Goal: Use online tool/utility: Utilize a website feature to perform a specific function

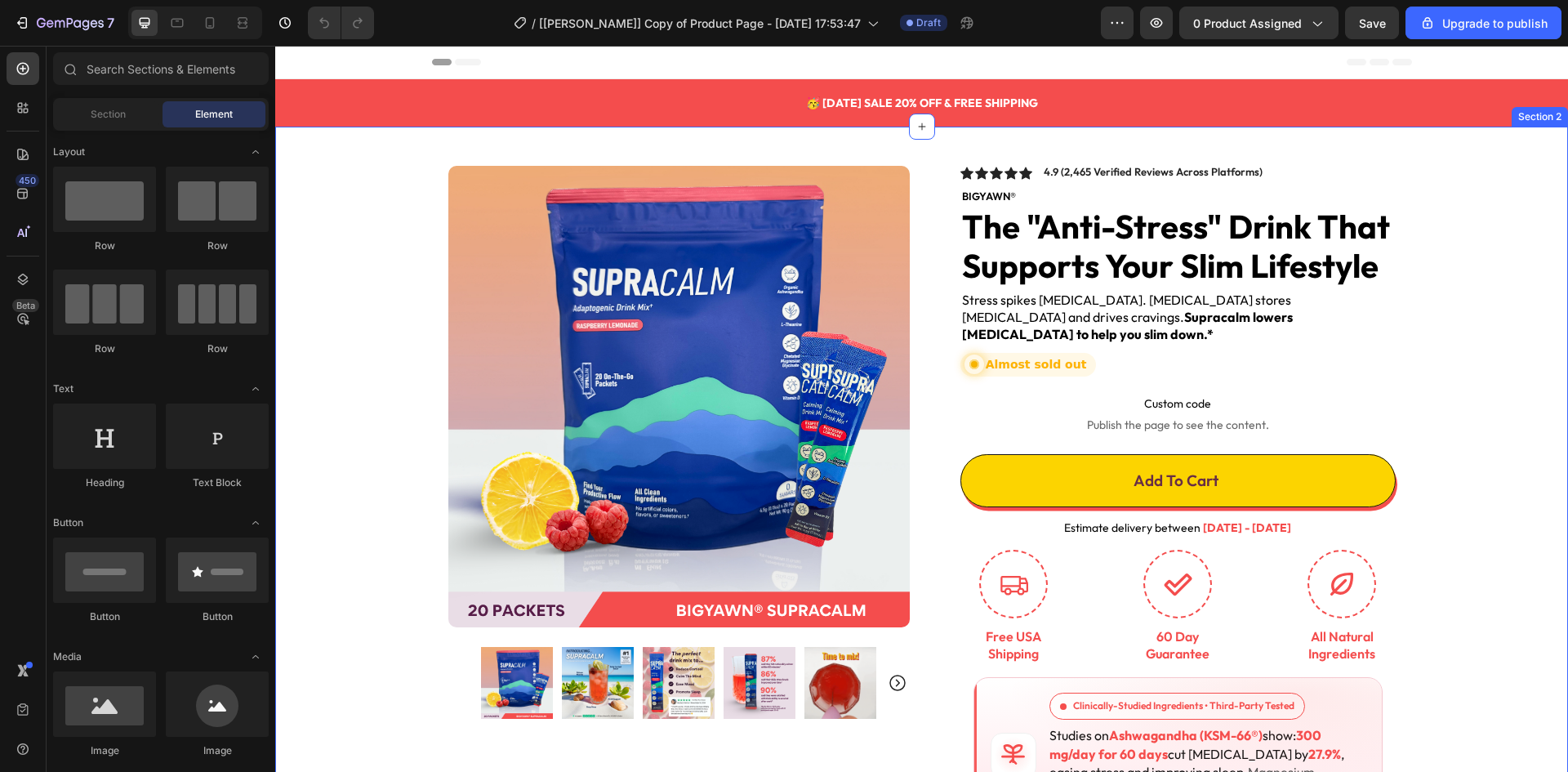
click at [332, 358] on div "Product Images Image Icon Icon Icon Icon Icon Icon List Love Supracalm! I have …" at bounding box center [921, 625] width 1293 height 997
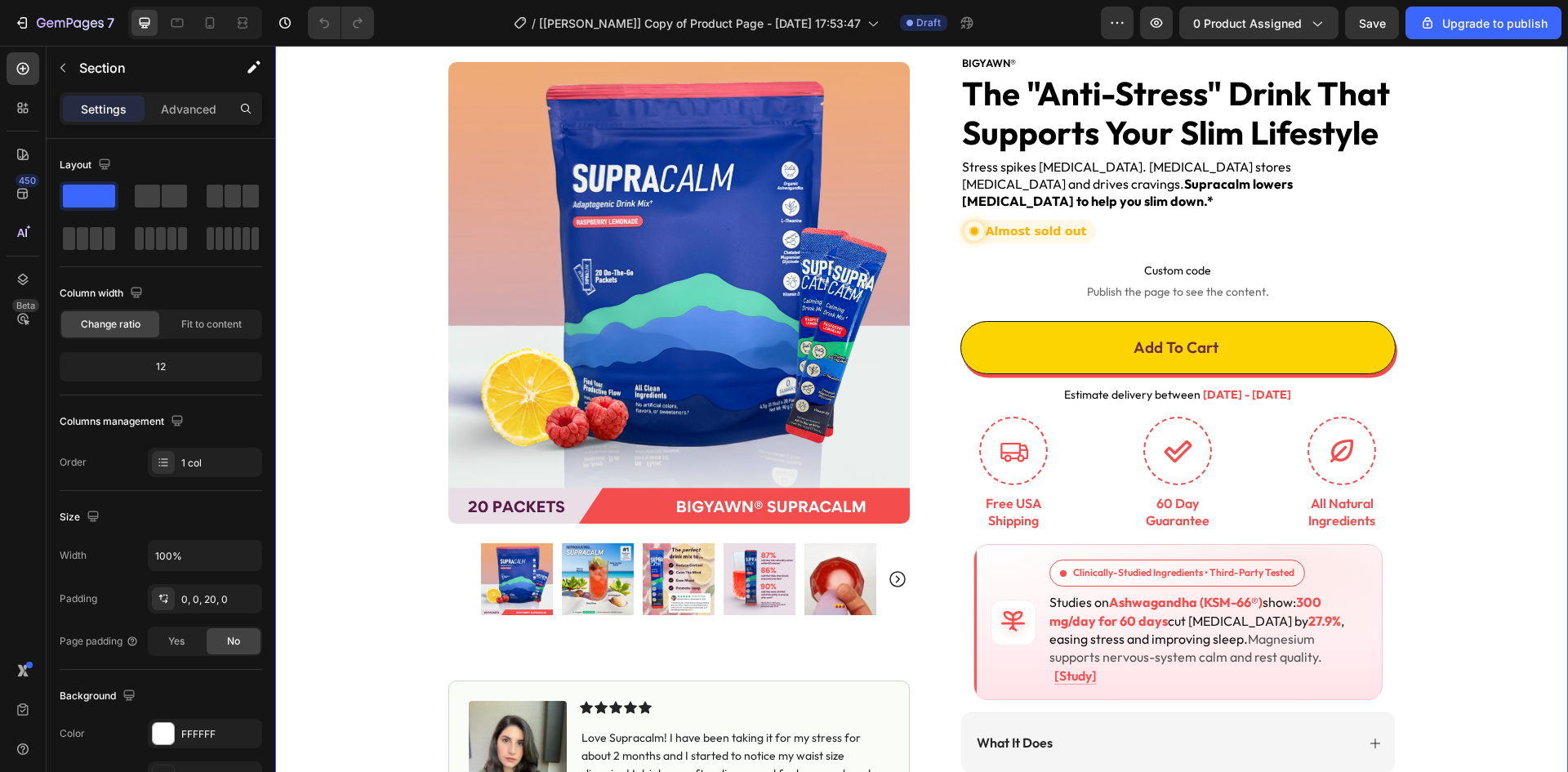
scroll to position [139, 0]
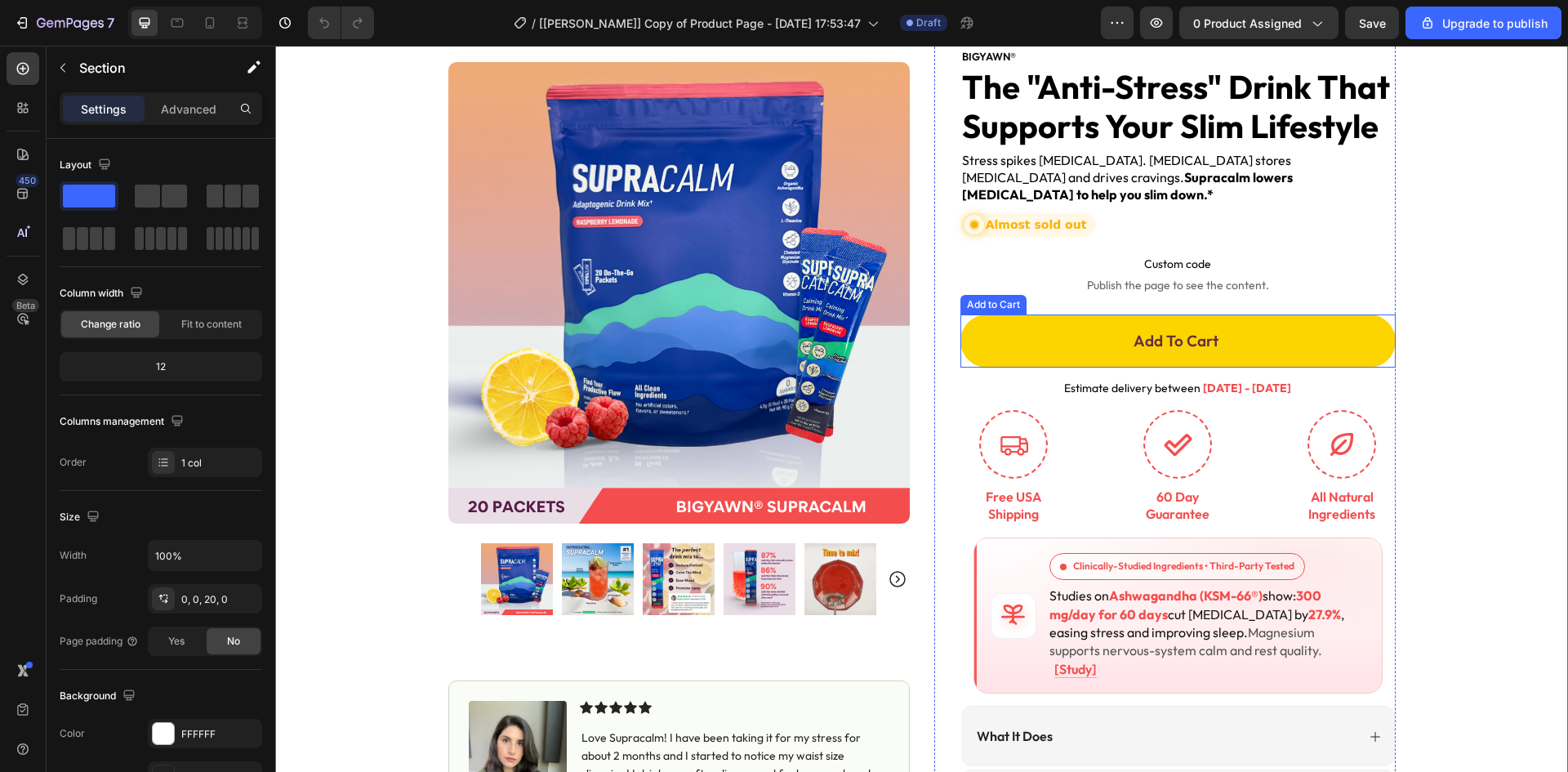
click at [1129, 330] on button "Add To Cart" at bounding box center [1177, 341] width 435 height 53
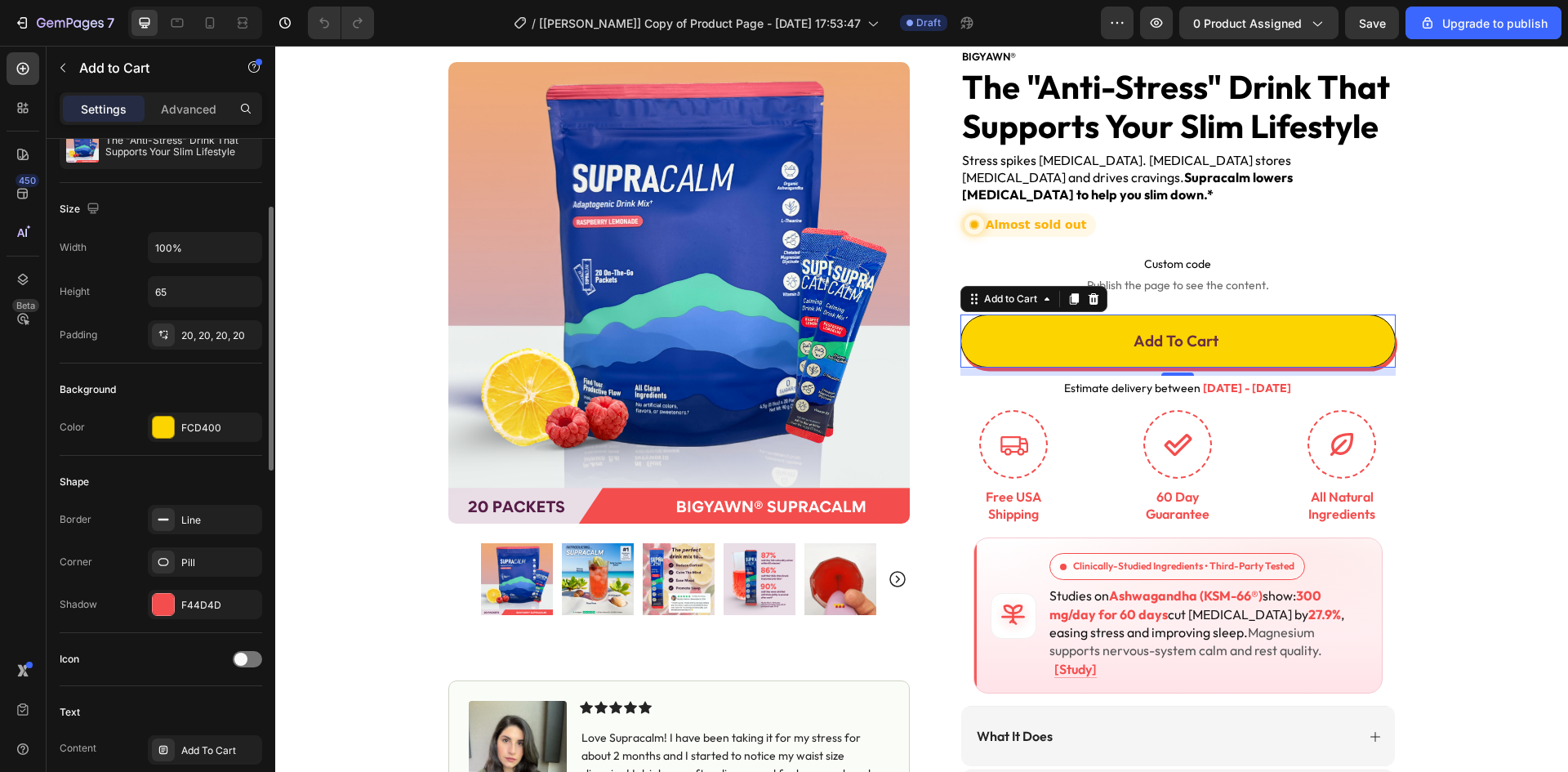
scroll to position [0, 0]
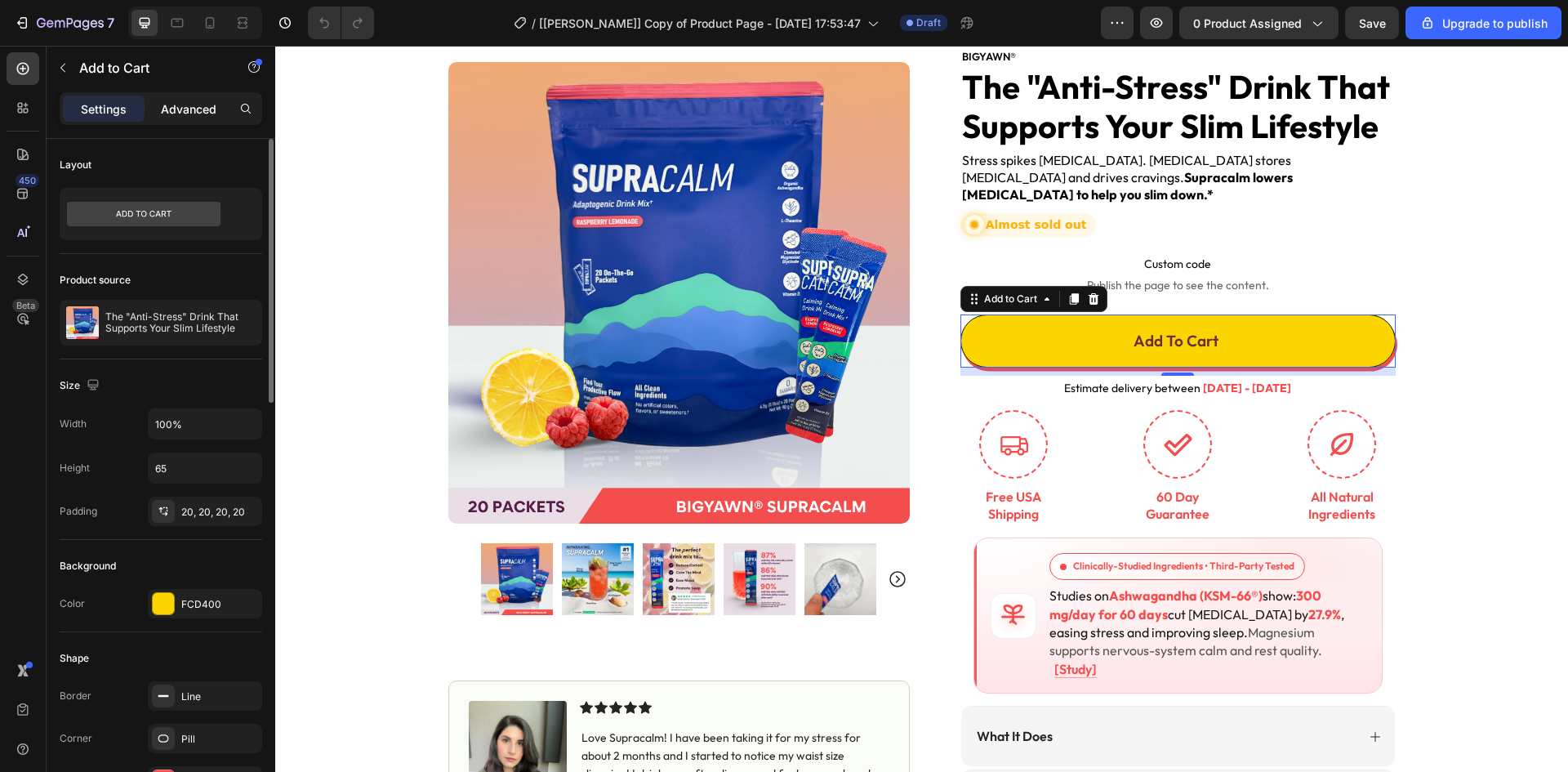
click at [194, 101] on p "Advanced" at bounding box center [188, 109] width 56 height 17
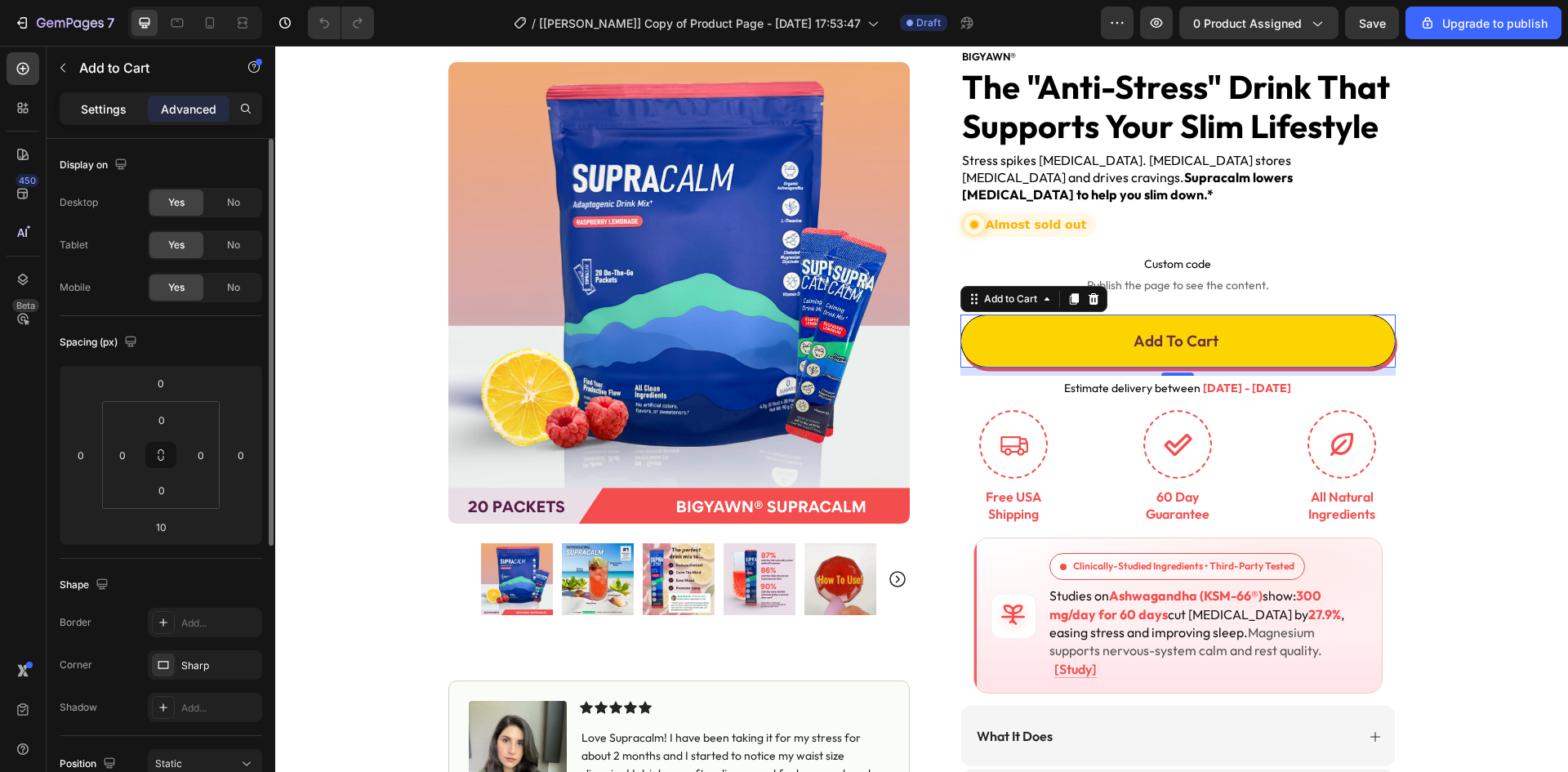
click at [94, 108] on p "Settings" at bounding box center [103, 109] width 45 height 17
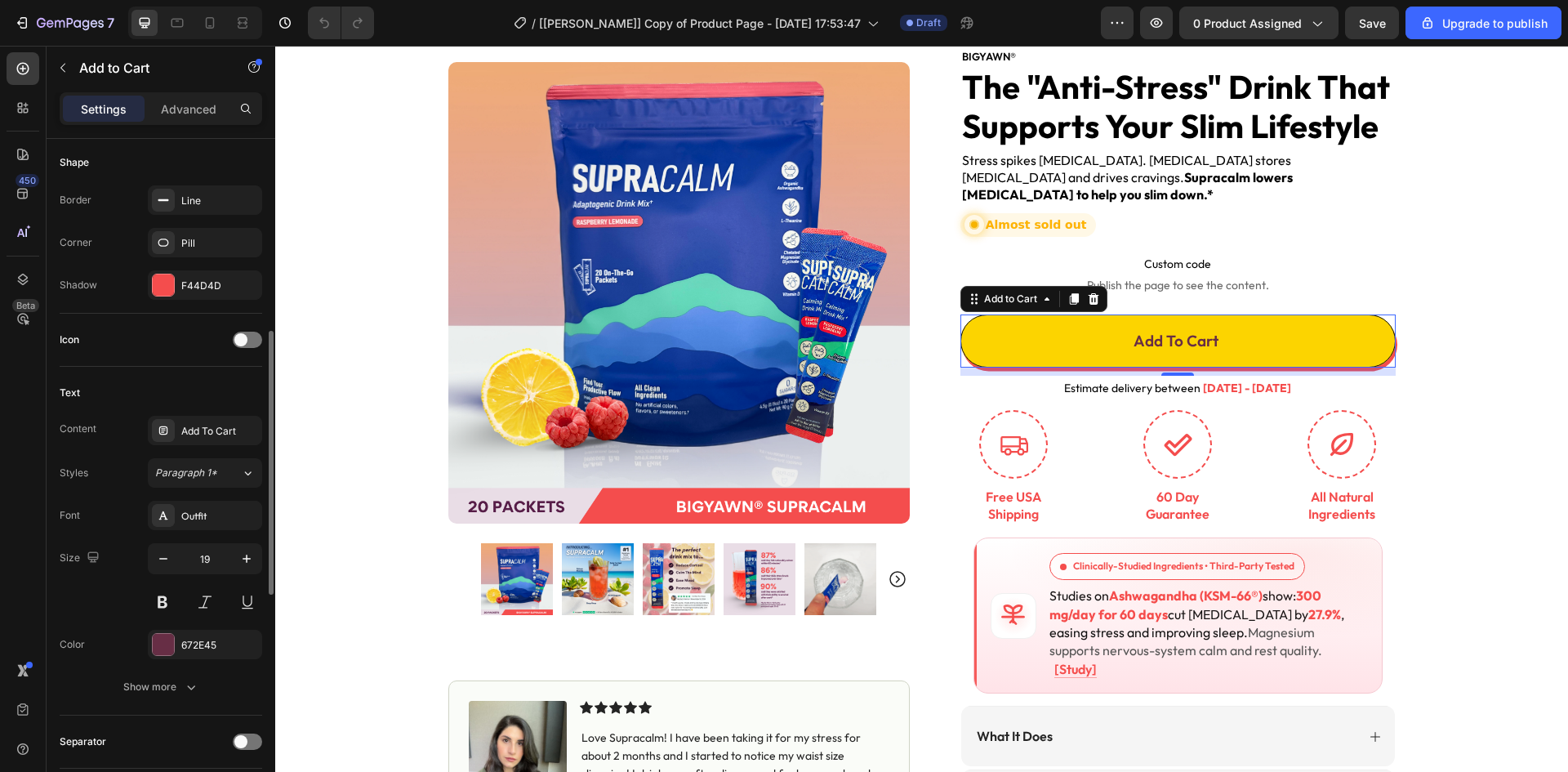
scroll to position [523, 0]
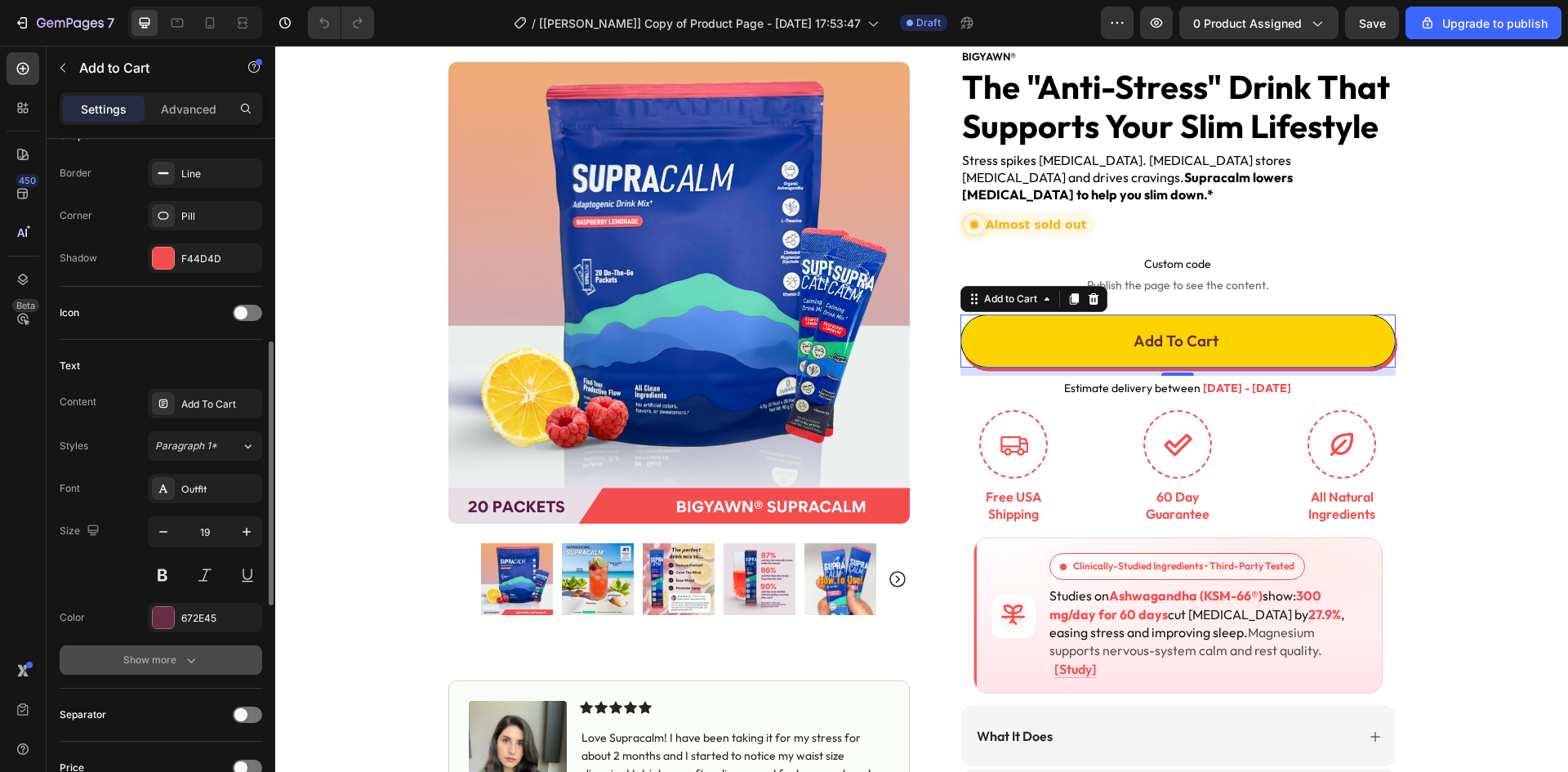
click at [178, 663] on div "Show more" at bounding box center [161, 659] width 76 height 16
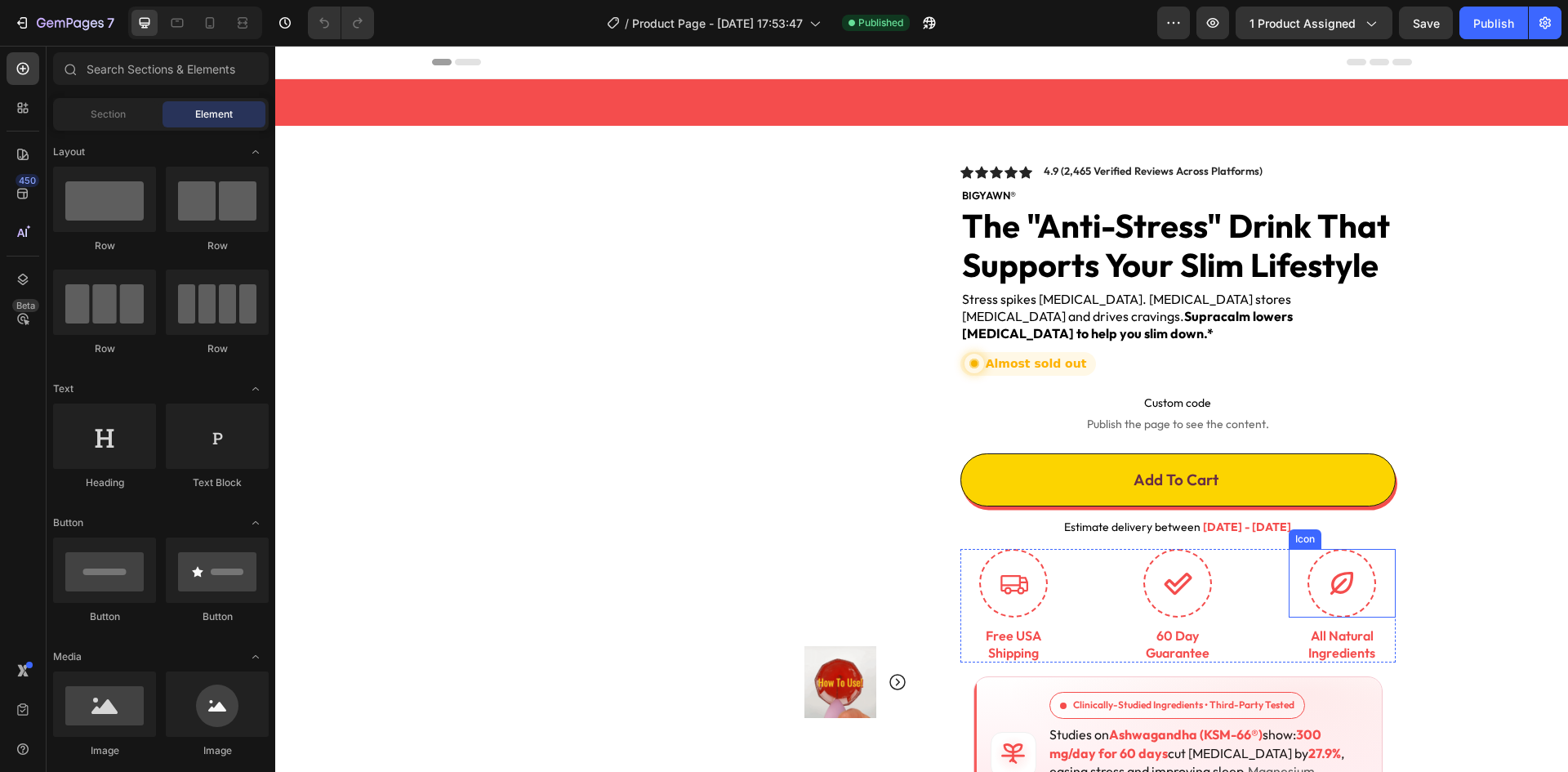
scroll to position [149, 0]
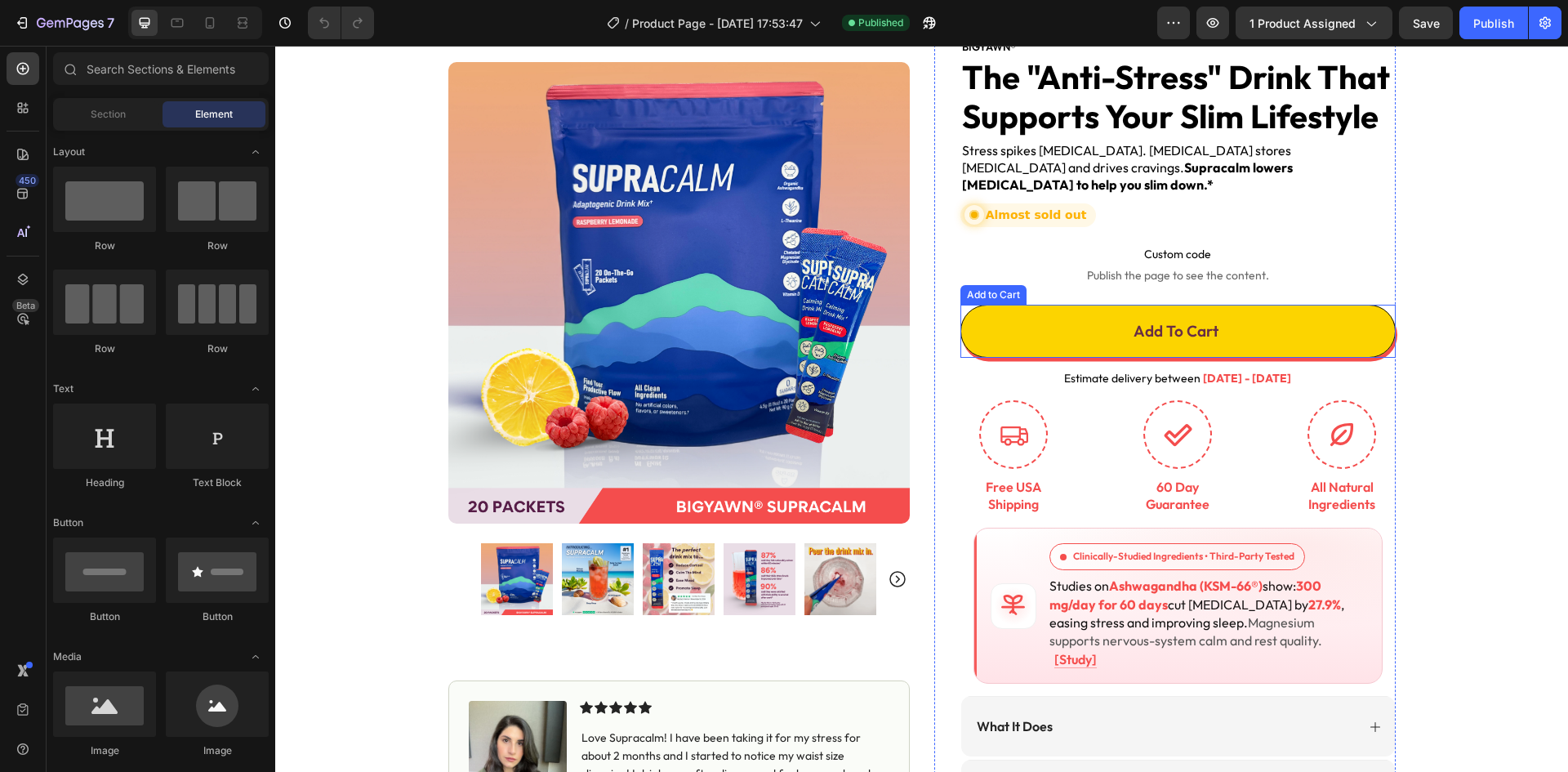
click at [984, 288] on div "Add to Cart" at bounding box center [993, 295] width 60 height 15
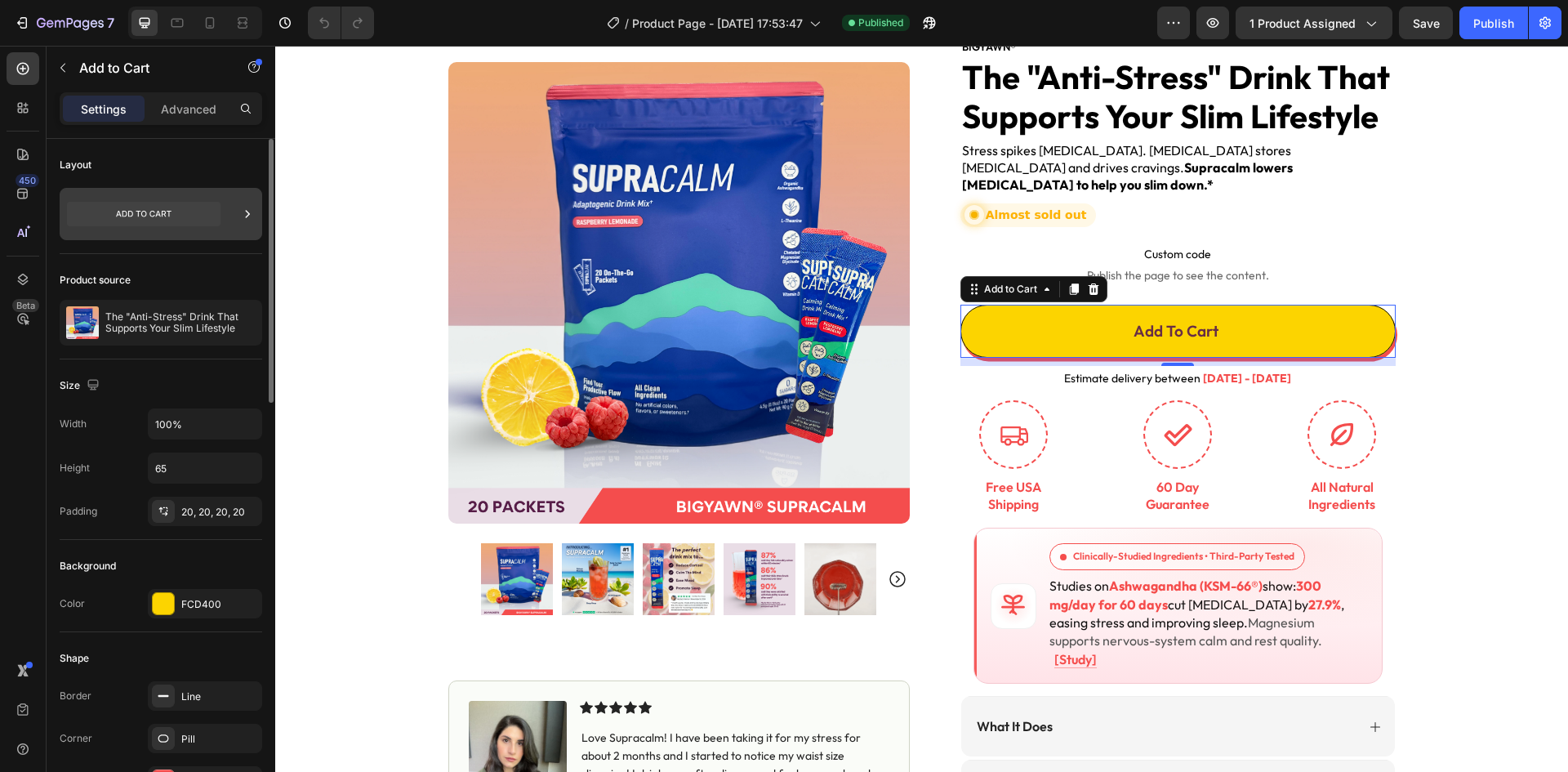
click at [256, 212] on div at bounding box center [161, 214] width 202 height 52
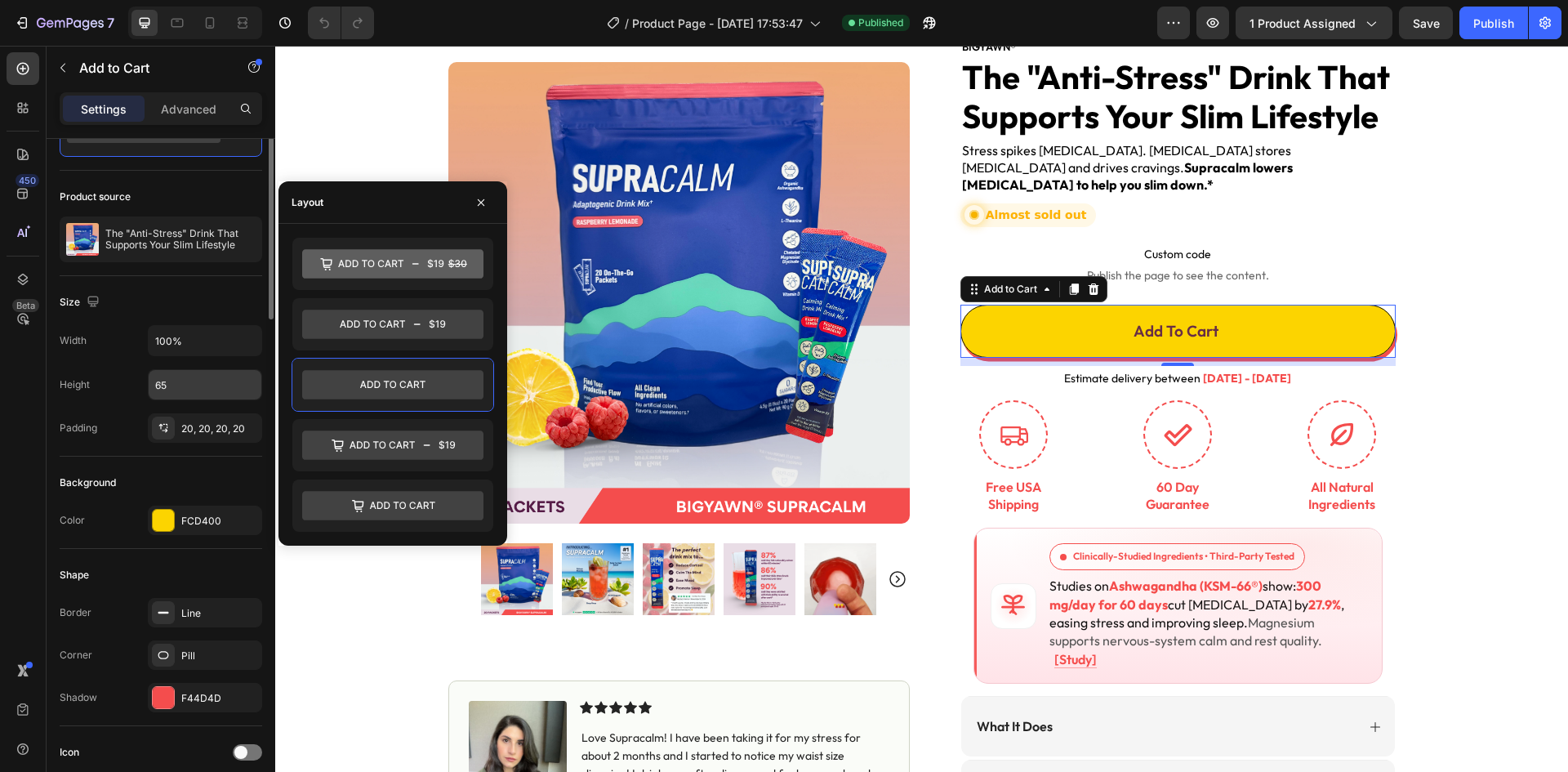
scroll to position [0, 0]
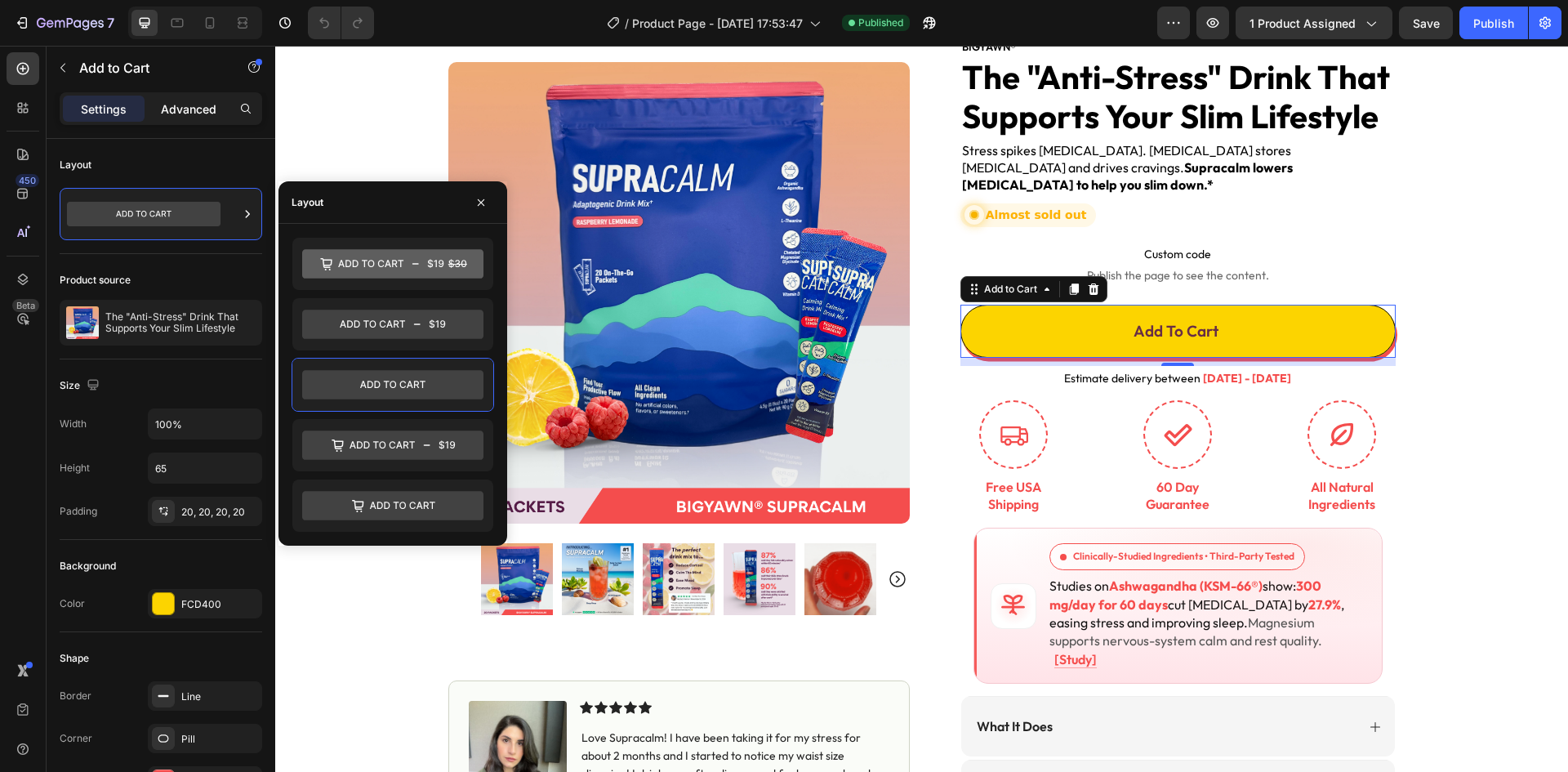
click at [190, 100] on p "Advanced" at bounding box center [188, 109] width 56 height 17
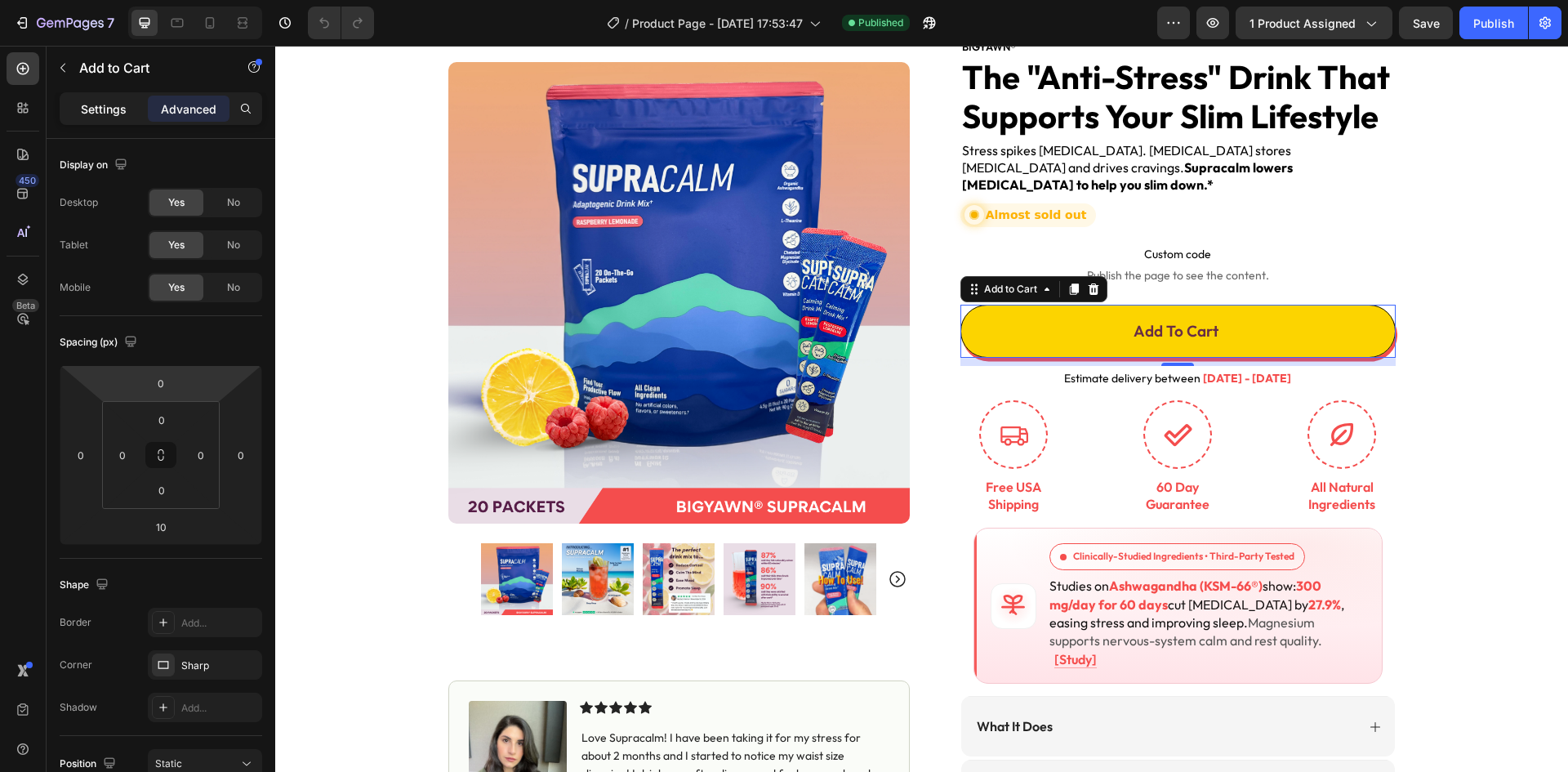
click at [86, 110] on p "Settings" at bounding box center [103, 109] width 45 height 17
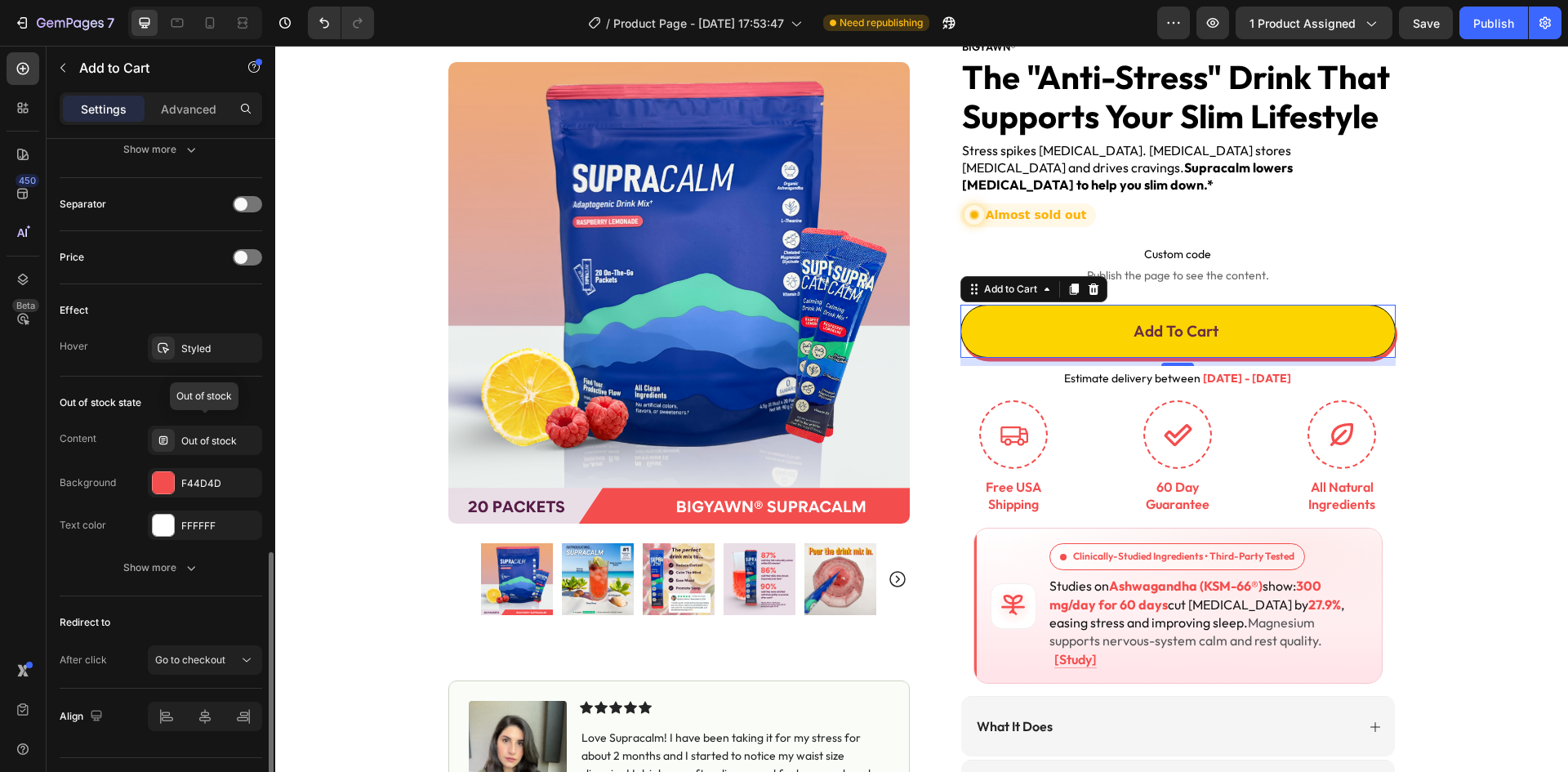
scroll to position [1071, 0]
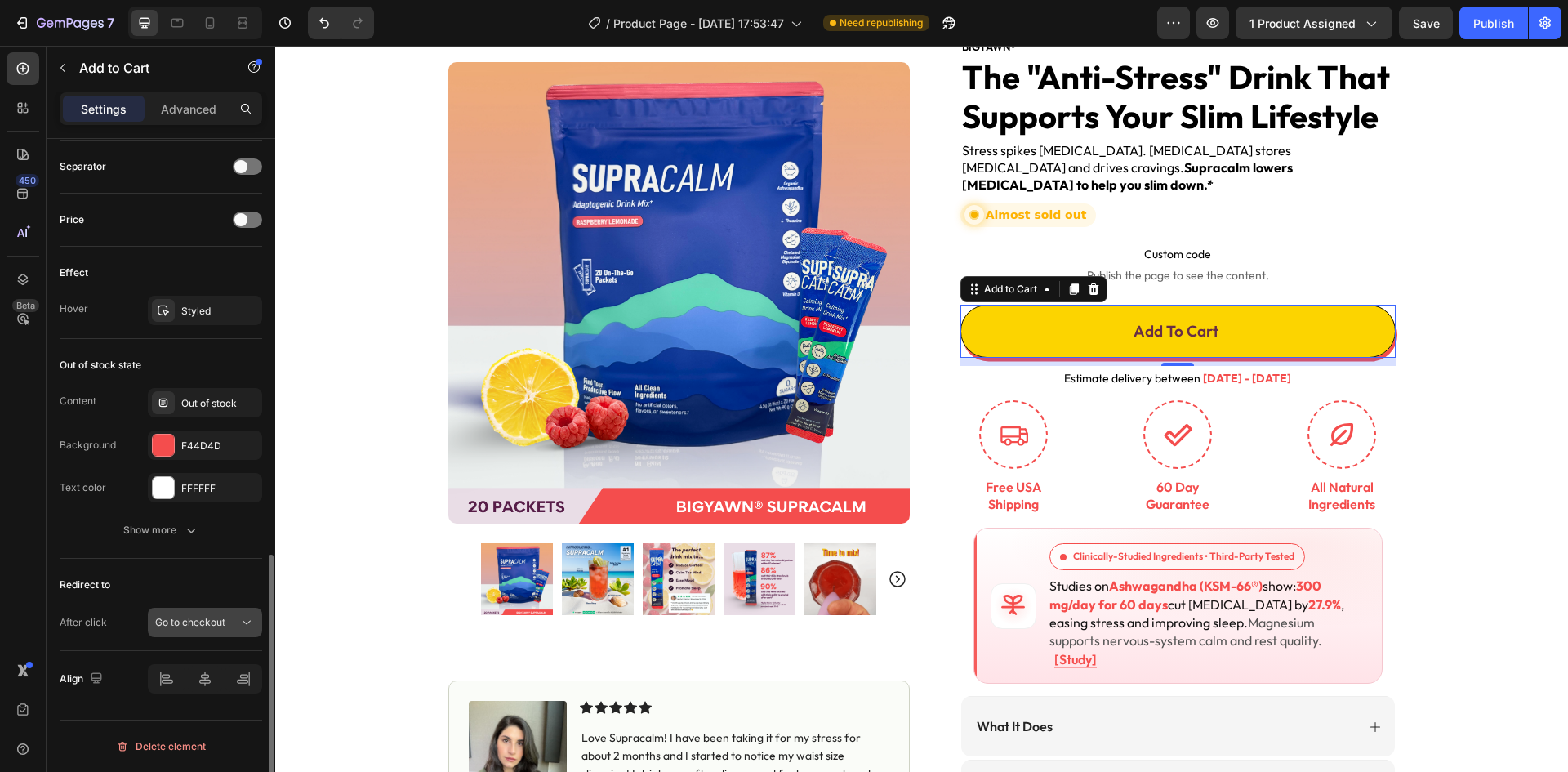
click at [241, 618] on icon at bounding box center [246, 622] width 16 height 16
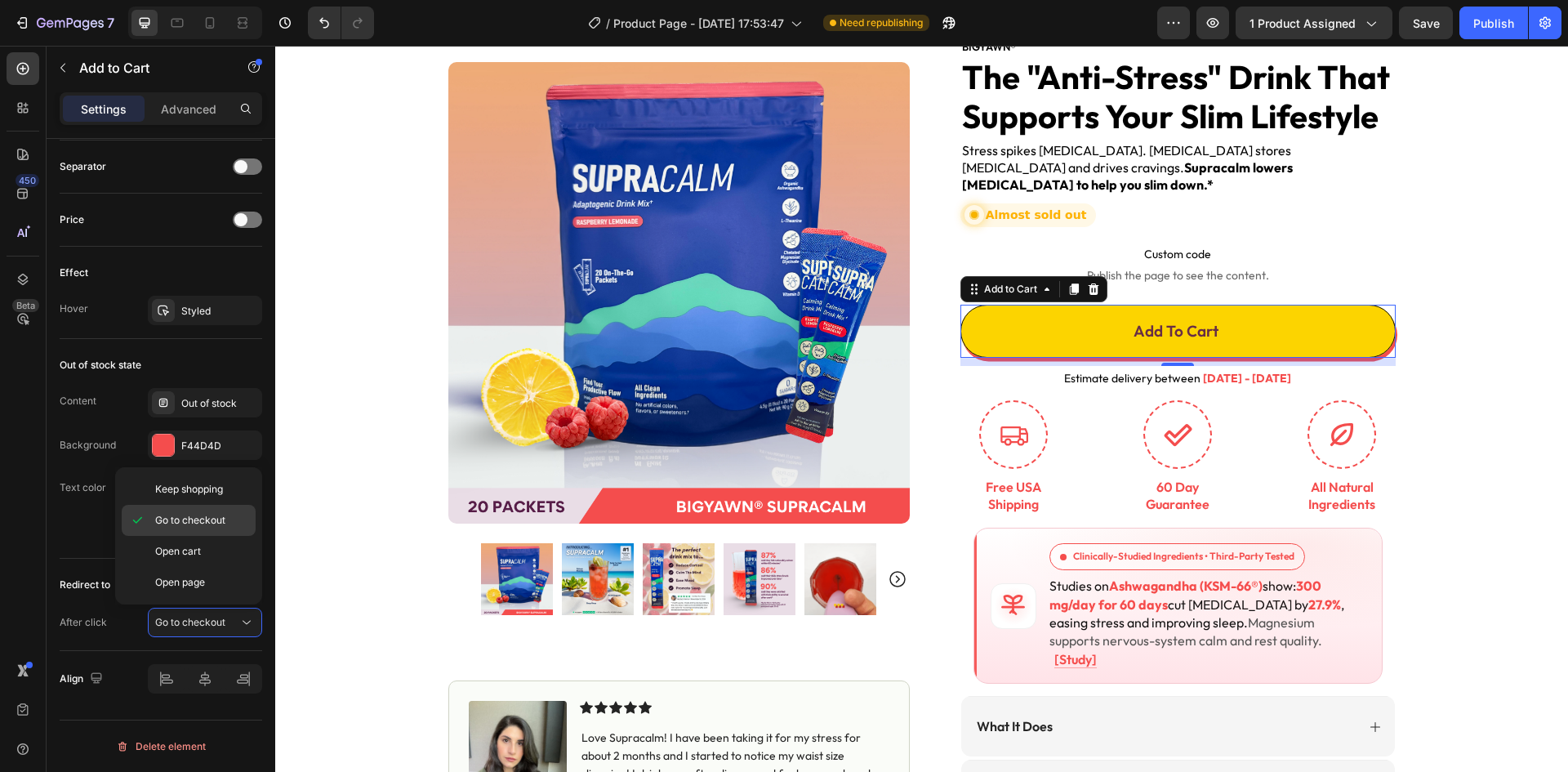
click at [140, 519] on icon at bounding box center [137, 520] width 9 height 7
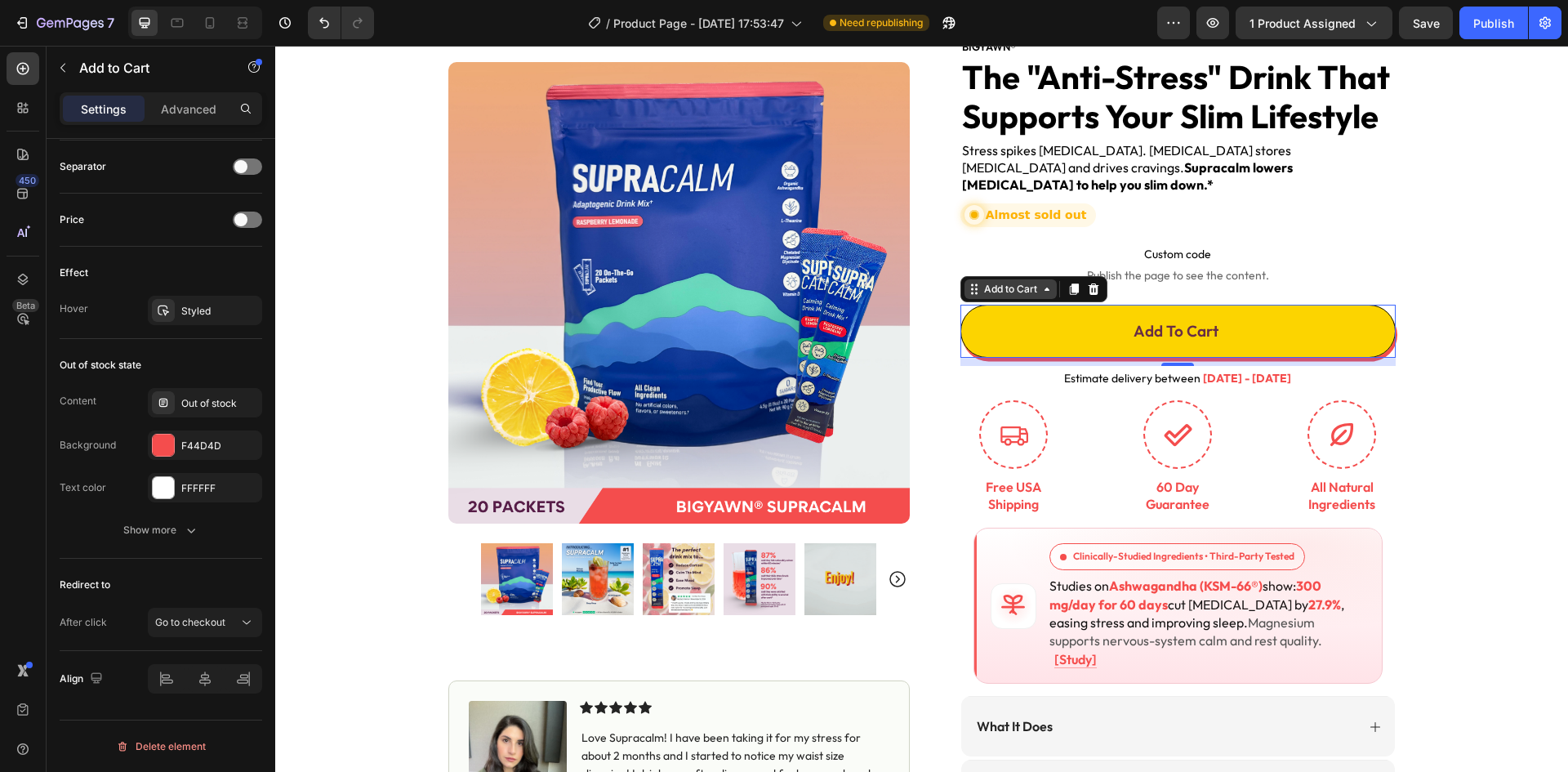
click at [1044, 283] on icon at bounding box center [1047, 290] width 13 height 13
click at [970, 283] on icon at bounding box center [974, 290] width 13 height 13
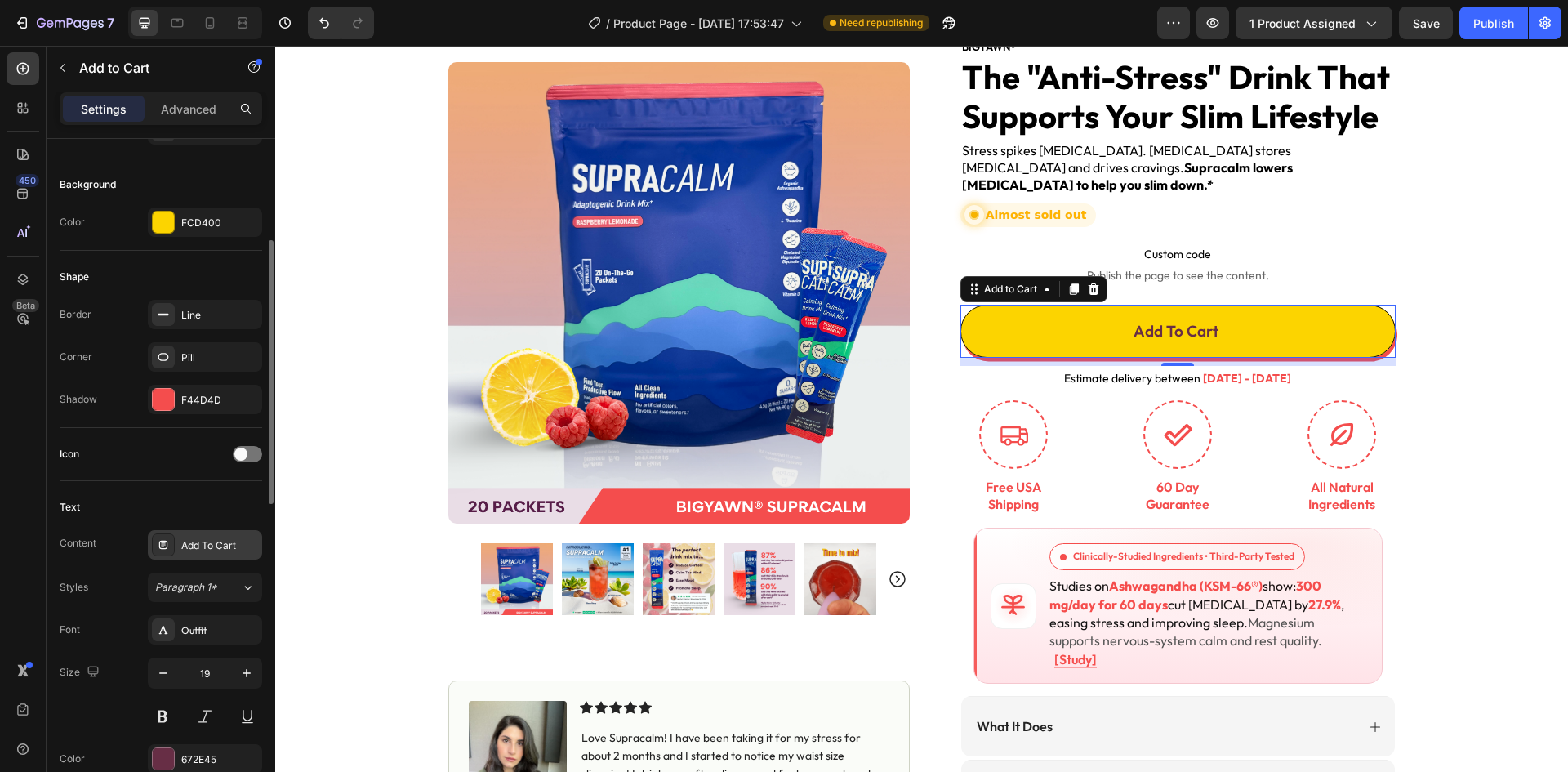
scroll to position [348, 0]
